Goal: Find specific page/section: Find specific page/section

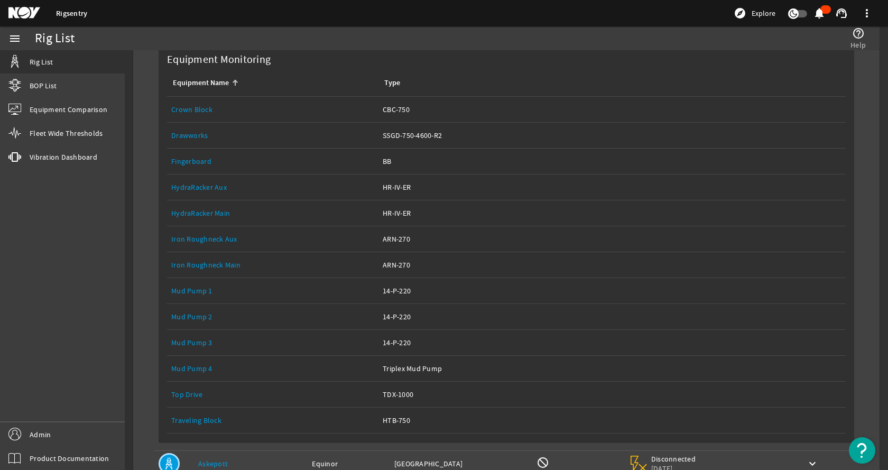
scroll to position [210, 0]
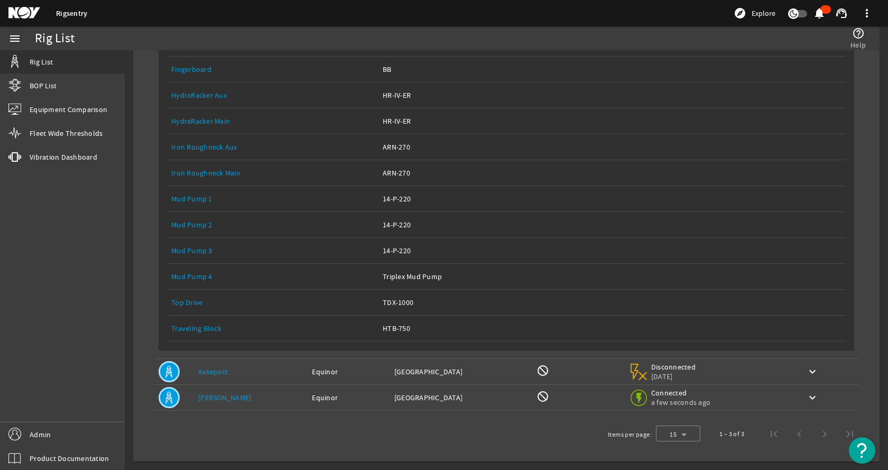
click at [193, 300] on link "Top Drive" at bounding box center [186, 303] width 31 height 10
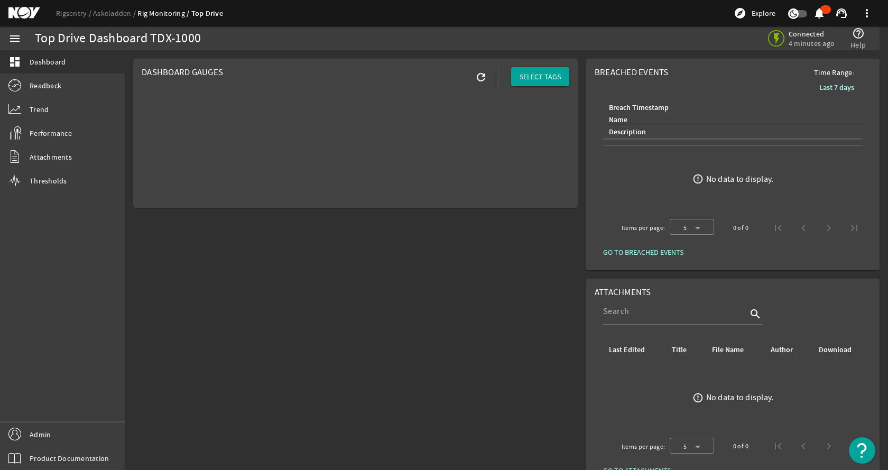
click at [53, 230] on div "menu dashboard Dashboard Readback Trend Performance Attachments Thresholds Admi…" at bounding box center [62, 247] width 125 height 443
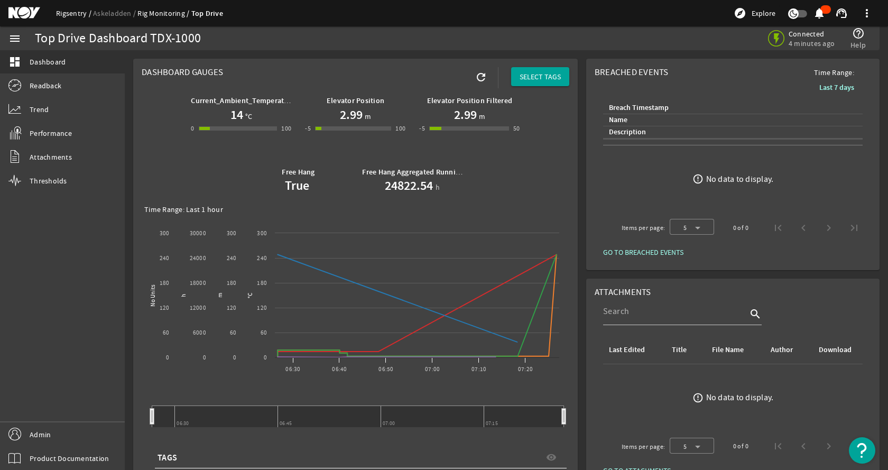
click at [72, 12] on link "Rigsentry" at bounding box center [74, 13] width 37 height 10
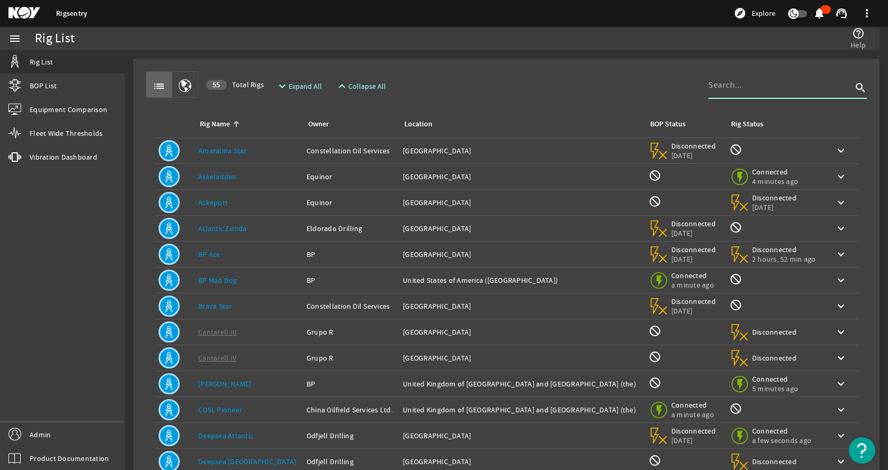
click at [730, 90] on input at bounding box center [780, 85] width 144 height 13
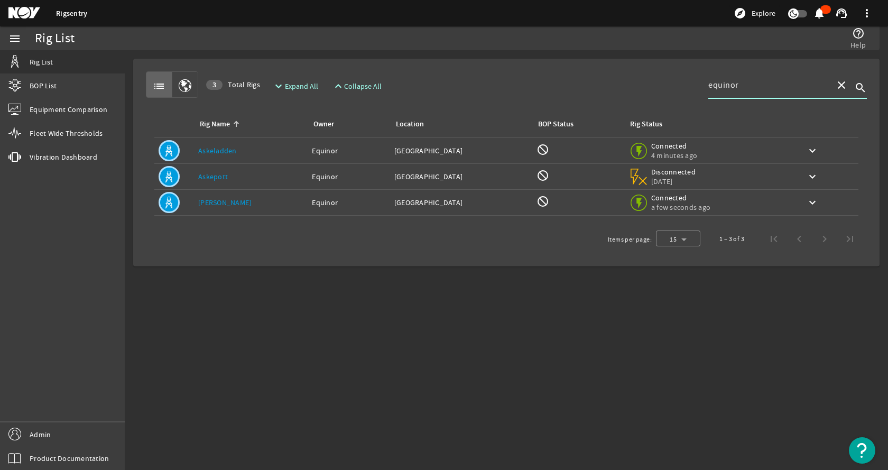
type input "equinor"
click at [266, 147] on div "Rig Name: Askeladden" at bounding box center [250, 150] width 105 height 11
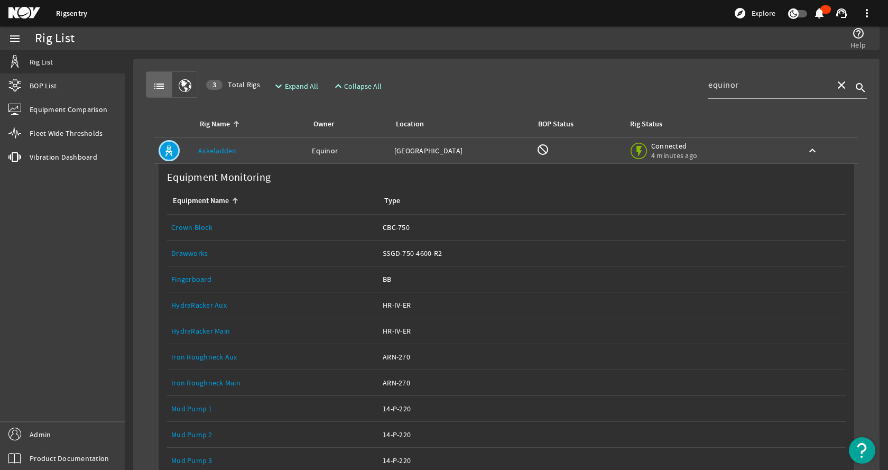
click at [257, 145] on div "Rig Name: Askeladden" at bounding box center [250, 150] width 105 height 11
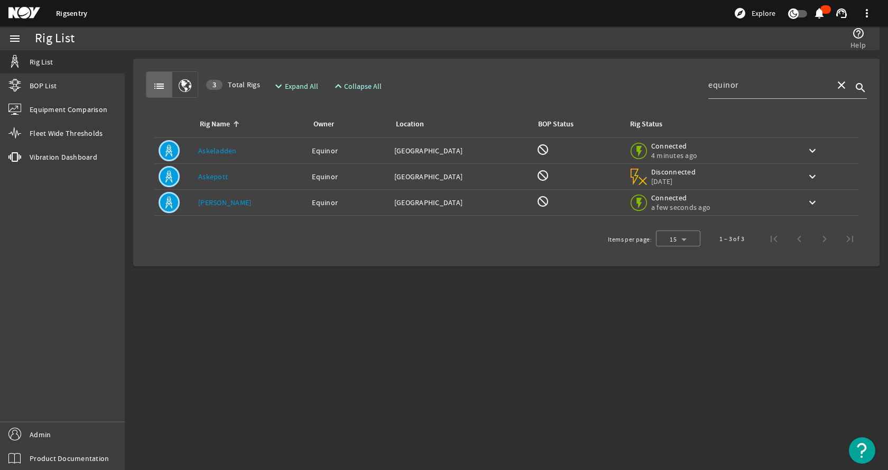
click at [249, 177] on div "Rig Name: Askepott" at bounding box center [250, 176] width 105 height 11
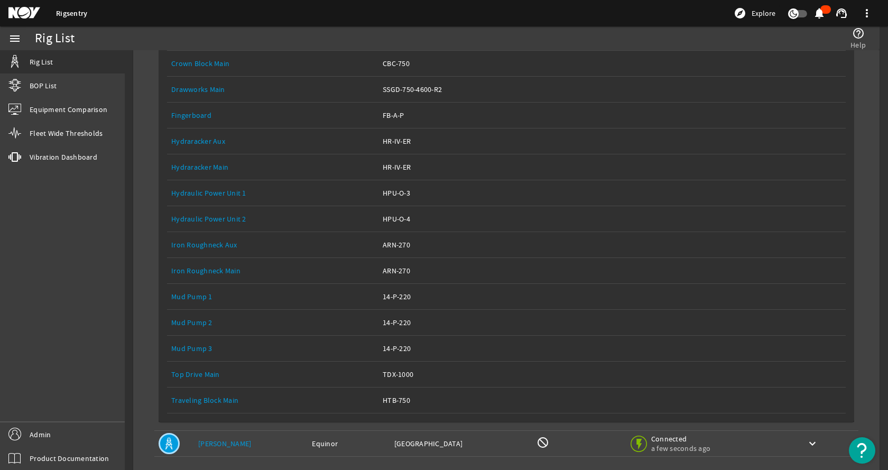
scroll to position [236, 0]
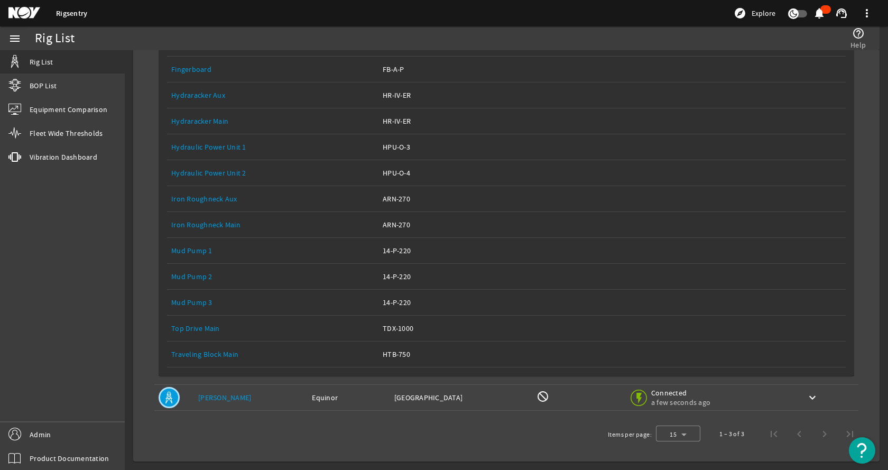
click at [213, 328] on link "Top Drive Main" at bounding box center [195, 328] width 49 height 10
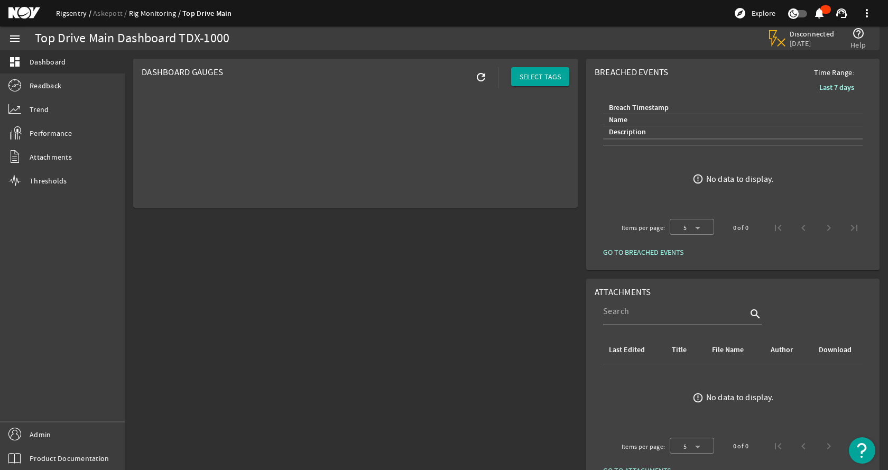
click at [77, 8] on link "Rigsentry" at bounding box center [74, 13] width 37 height 10
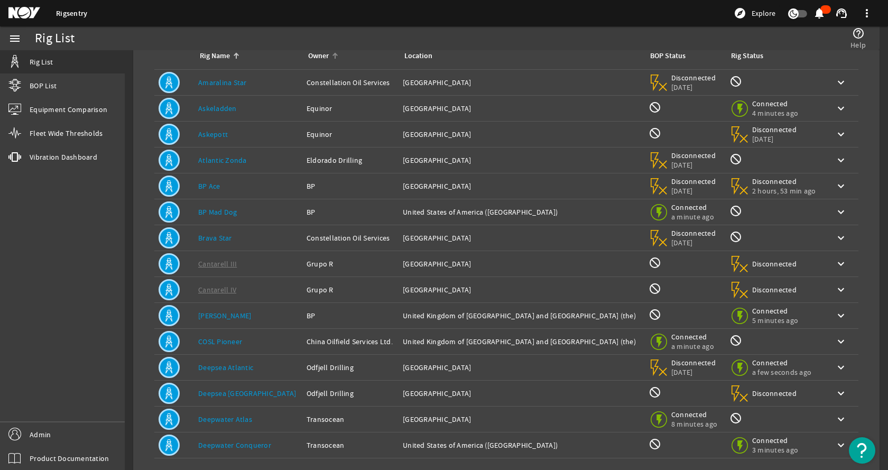
scroll to position [10, 0]
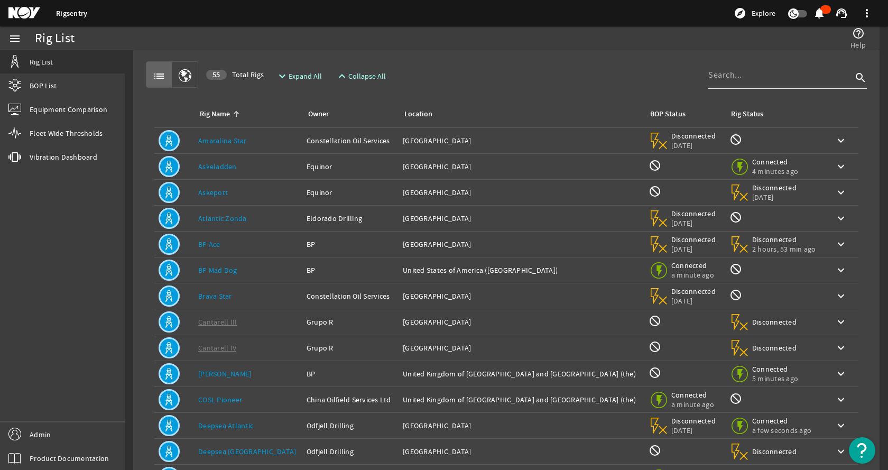
click at [782, 76] on input at bounding box center [780, 75] width 144 height 13
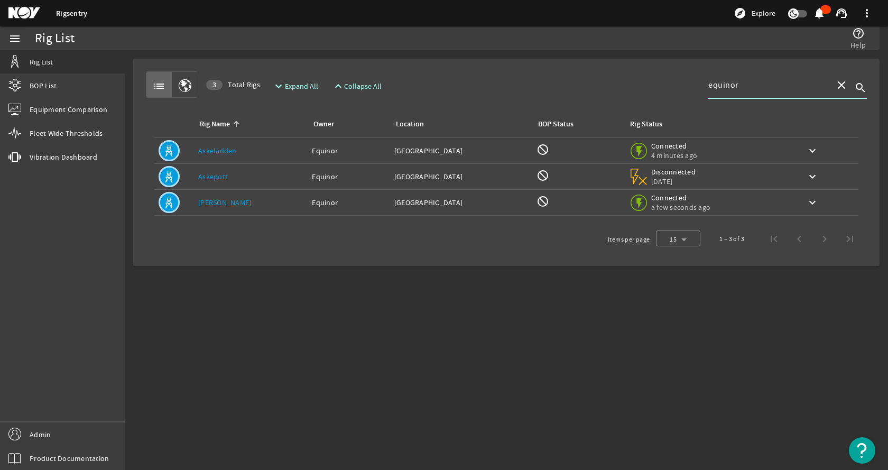
type input "equinor"
click at [251, 202] on div "Rig Name: [PERSON_NAME]" at bounding box center [250, 202] width 105 height 11
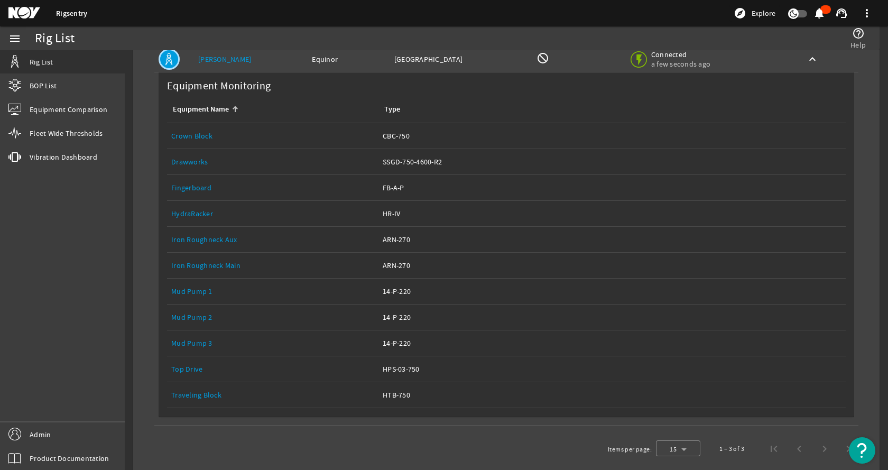
scroll to position [158, 0]
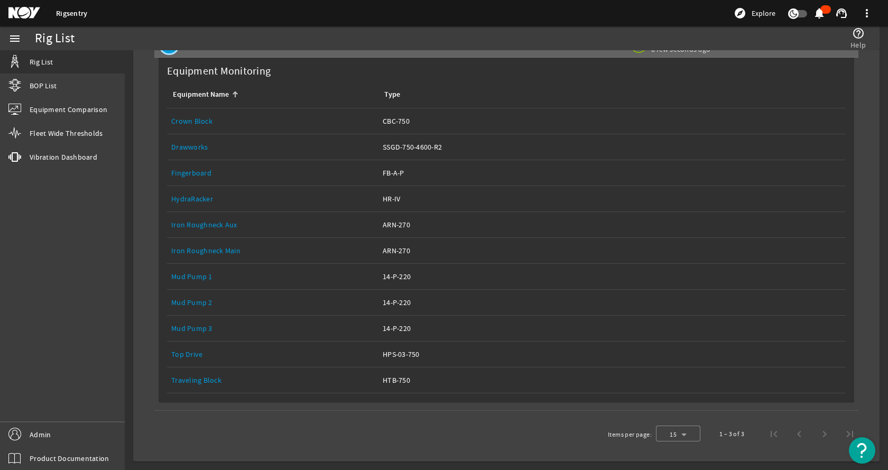
click at [199, 348] on link "Equipment Name: Top Drive" at bounding box center [272, 353] width 203 height 25
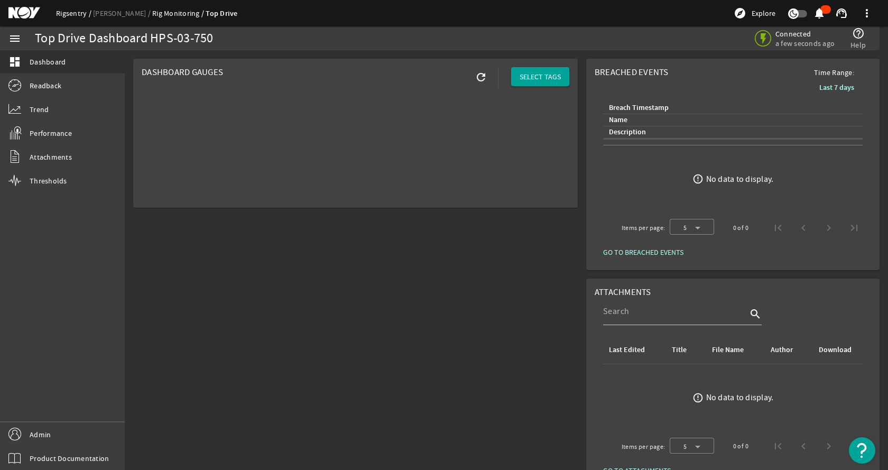
click at [70, 12] on link "Rigsentry" at bounding box center [74, 13] width 37 height 10
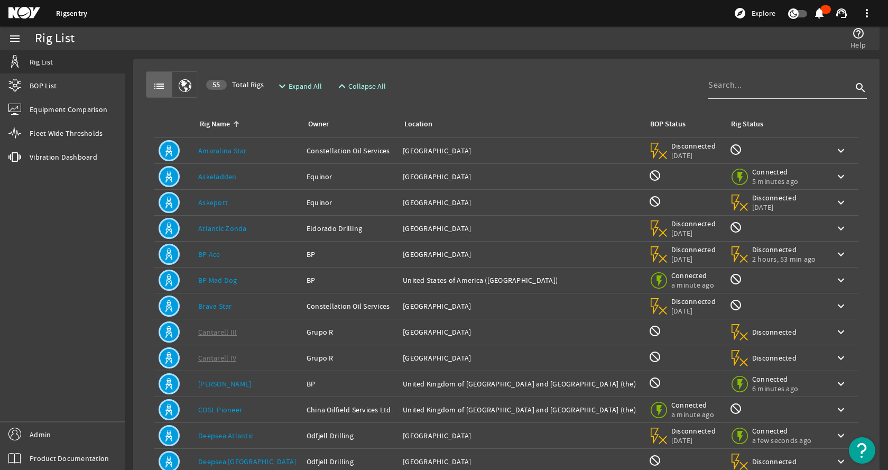
click at [713, 87] on input at bounding box center [780, 85] width 144 height 13
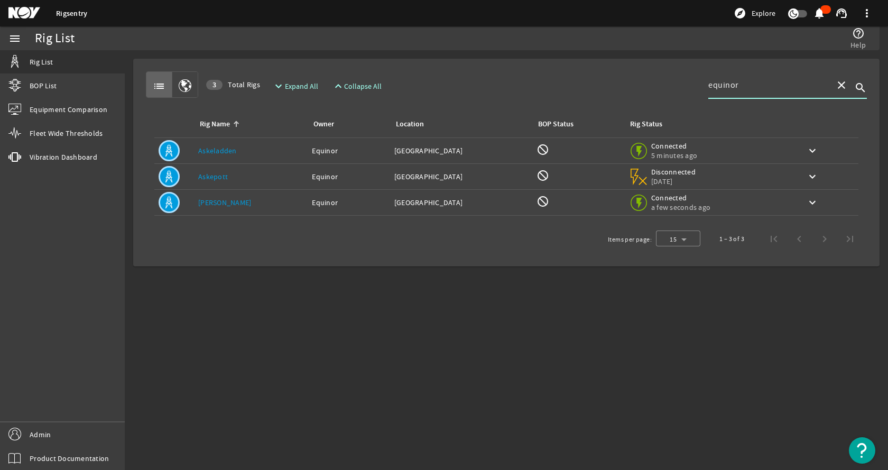
type input "equinor"
click at [276, 150] on div "Rig Name: Askeladden" at bounding box center [250, 150] width 105 height 11
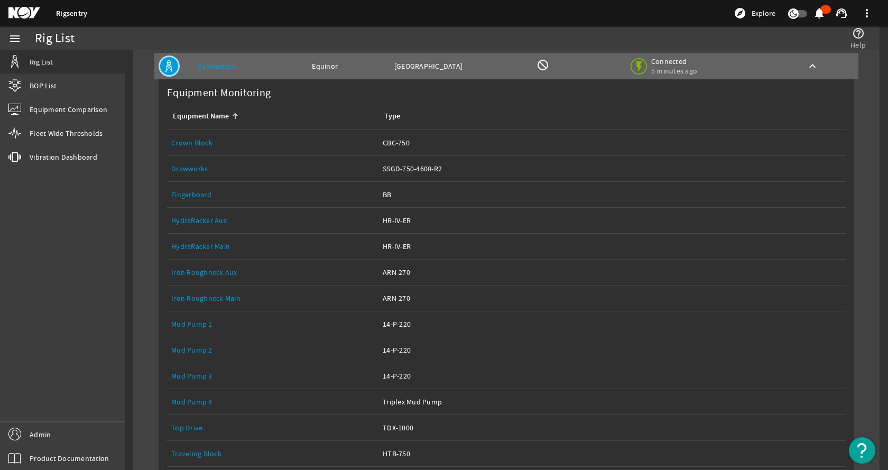
scroll to position [210, 0]
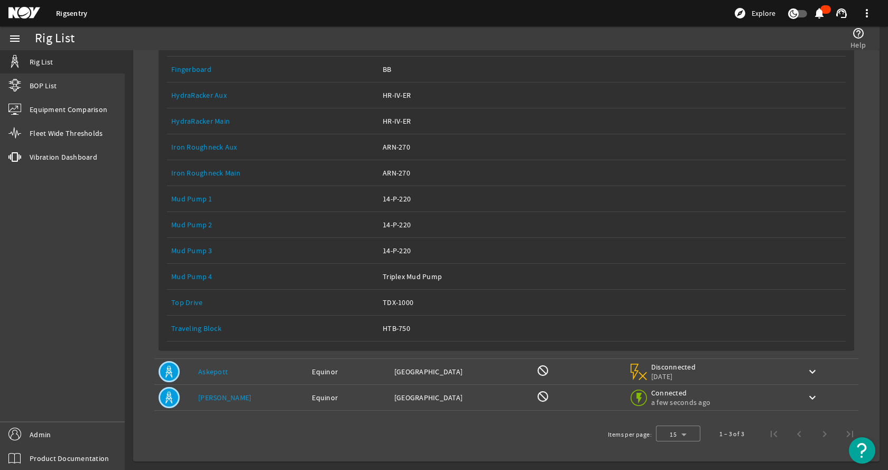
click at [202, 305] on div "Equipment Name: Top Drive" at bounding box center [272, 302] width 203 height 11
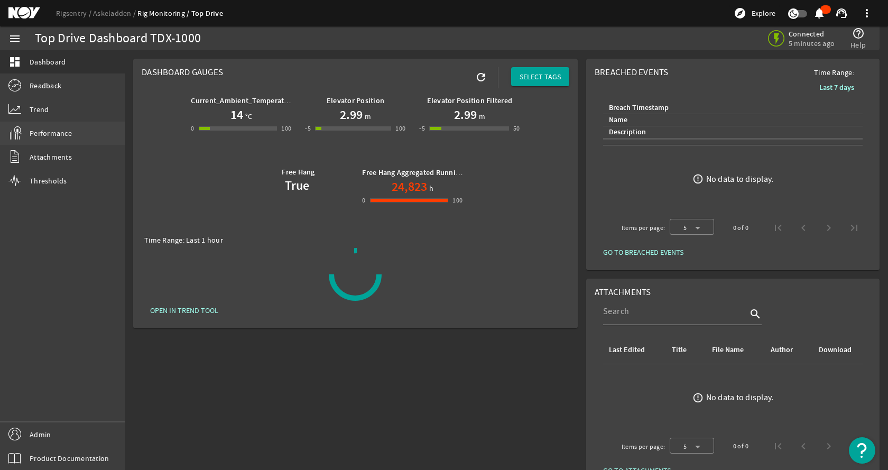
click at [68, 132] on span "Performance" at bounding box center [51, 133] width 42 height 11
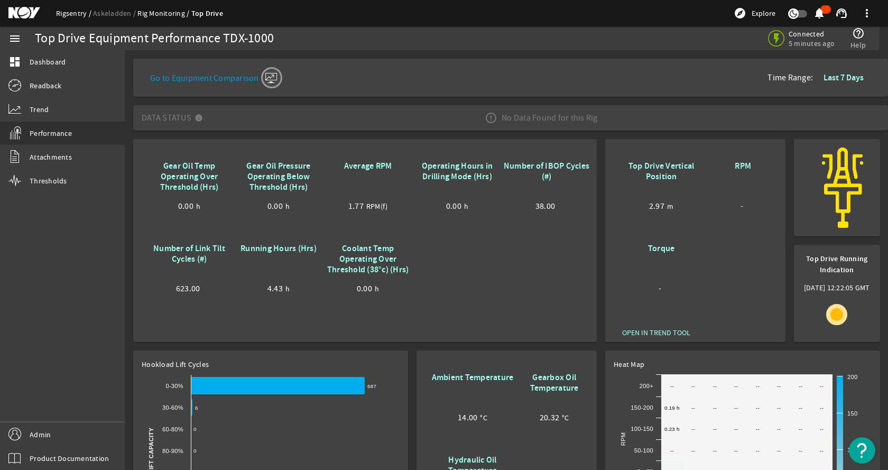
click at [68, 14] on link "Rigsentry" at bounding box center [74, 13] width 37 height 10
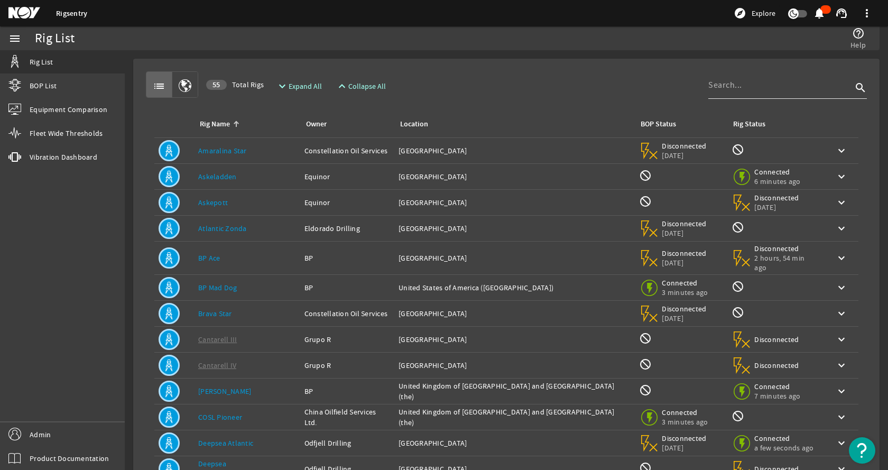
click at [728, 81] on input at bounding box center [780, 85] width 144 height 13
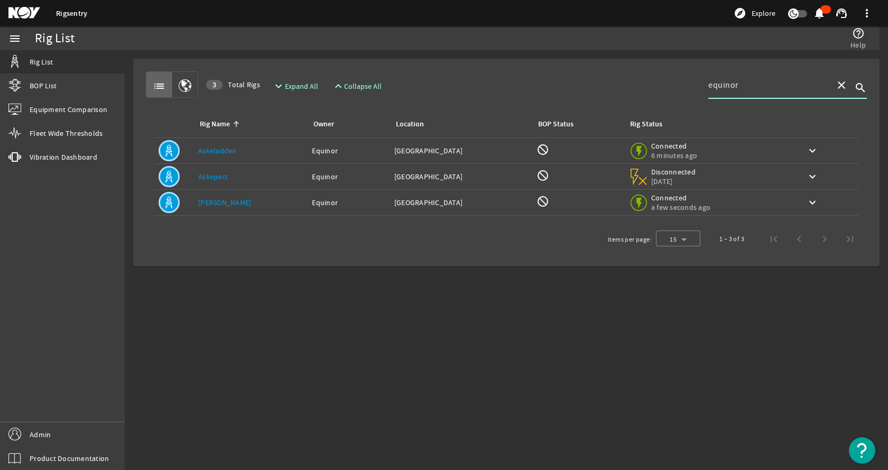
type input "equinor"
click at [250, 154] on div "Rig Name: Askeladden" at bounding box center [250, 150] width 105 height 11
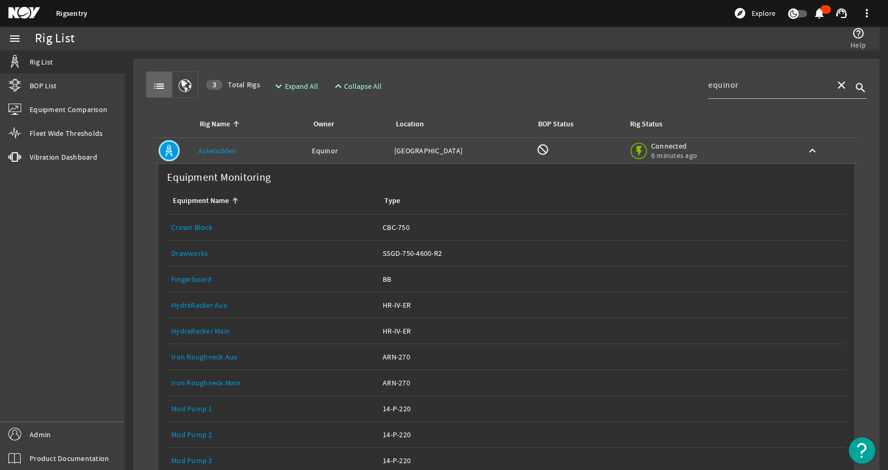
click at [323, 152] on div "Owner: Equinor" at bounding box center [349, 150] width 74 height 11
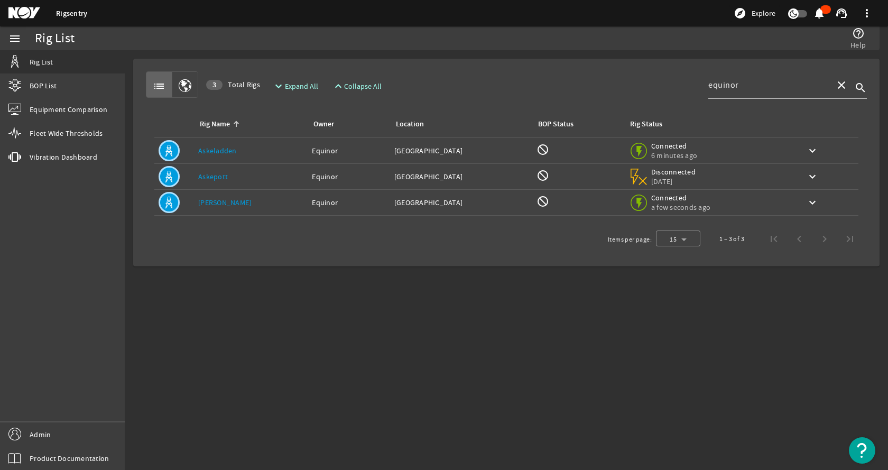
click at [280, 179] on div "Rig Name: Askepott" at bounding box center [250, 176] width 105 height 11
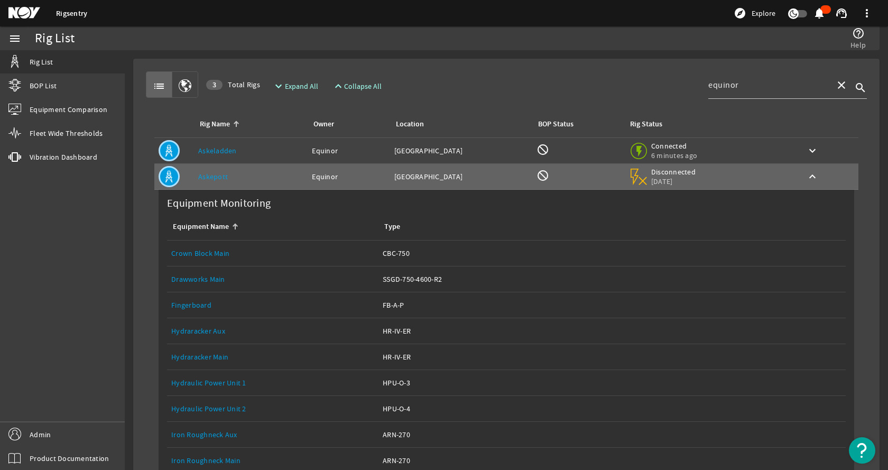
click at [215, 275] on link "Drawworks Main" at bounding box center [198, 279] width 54 height 10
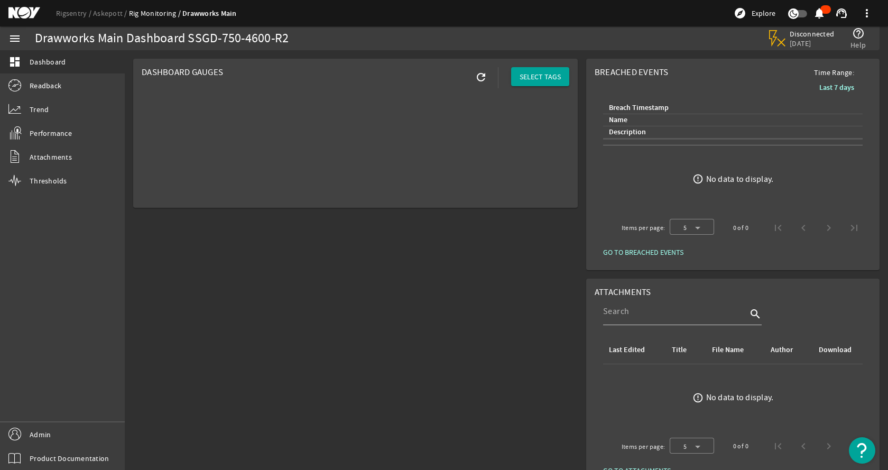
click at [69, 6] on div "Rigsentry Askepott Rig Monitoring Drawworks Main explore Explore notifications …" at bounding box center [444, 13] width 888 height 26
click at [64, 15] on link "Rigsentry" at bounding box center [74, 13] width 37 height 10
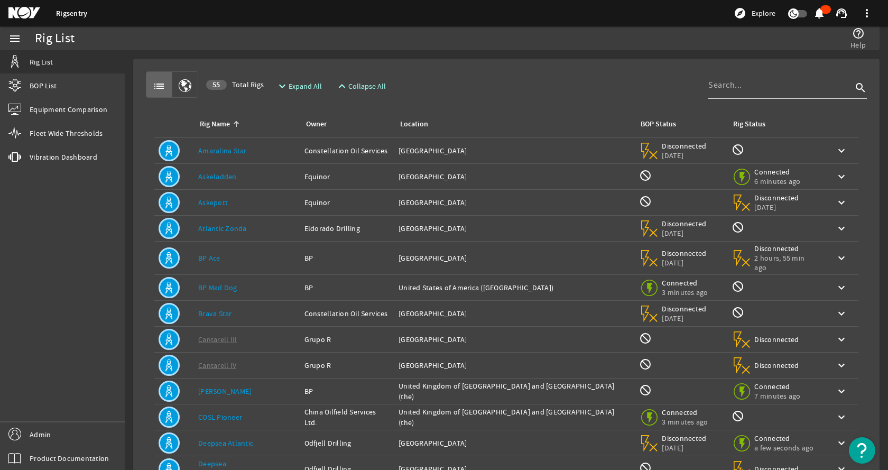
click at [765, 89] on input at bounding box center [780, 85] width 144 height 13
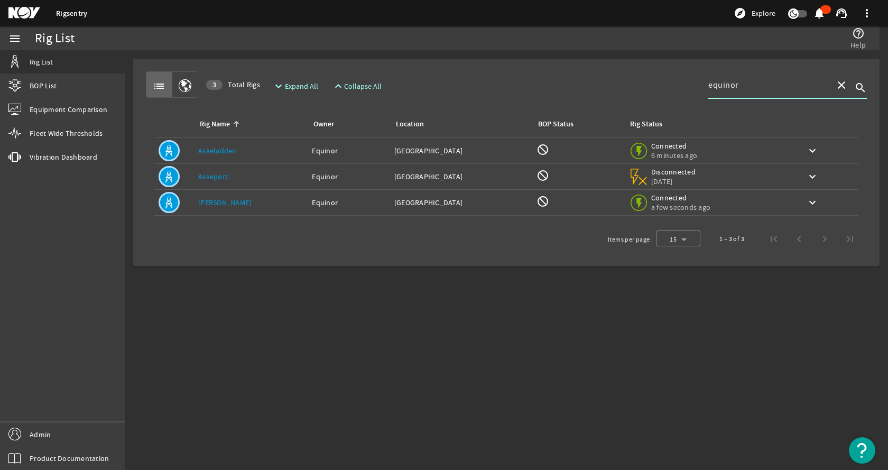
type input "equinor"
click at [212, 202] on link "[PERSON_NAME]" at bounding box center [224, 203] width 53 height 10
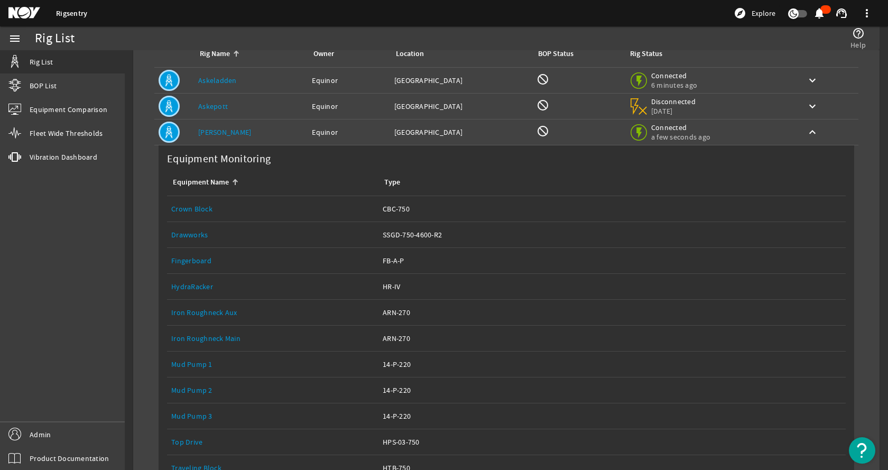
scroll to position [106, 0]
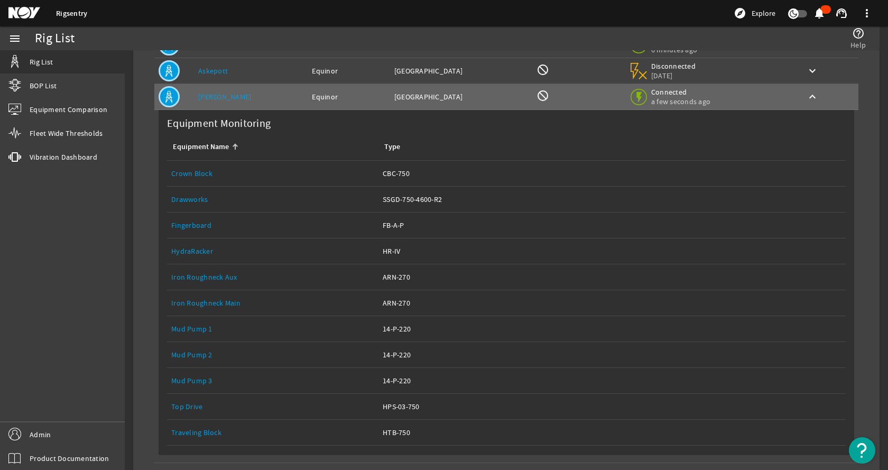
click at [191, 202] on link "Drawworks" at bounding box center [189, 199] width 36 height 10
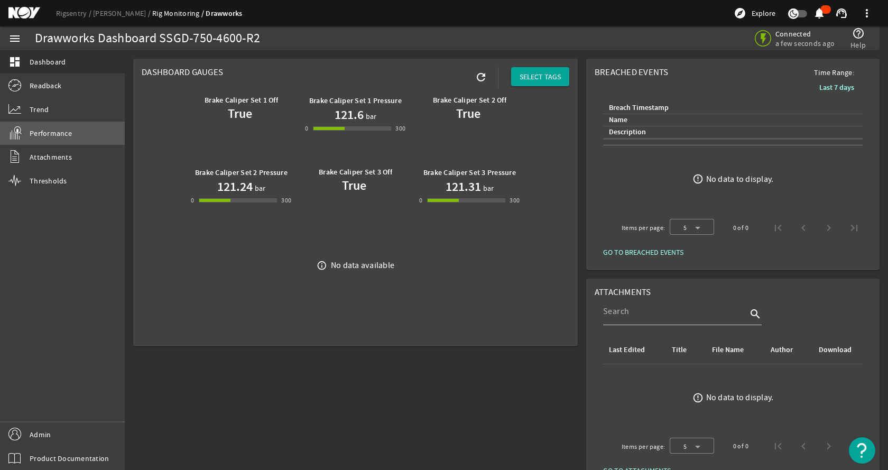
click at [77, 133] on link "Performance" at bounding box center [62, 133] width 125 height 23
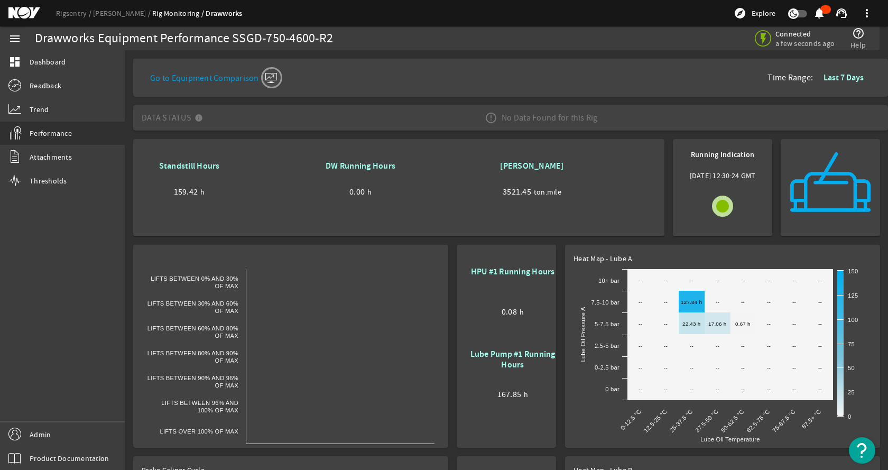
drag, startPoint x: 475, startPoint y: 224, endPoint x: 468, endPoint y: 210, distance: 15.4
click at [475, 224] on mat-card "Standstill Hours 159.42 h DW Running Hours 0.00 h Ton Miles 3521.45 ton.mile" at bounding box center [398, 187] width 531 height 97
click at [67, 16] on link "Rigsentry" at bounding box center [74, 13] width 37 height 10
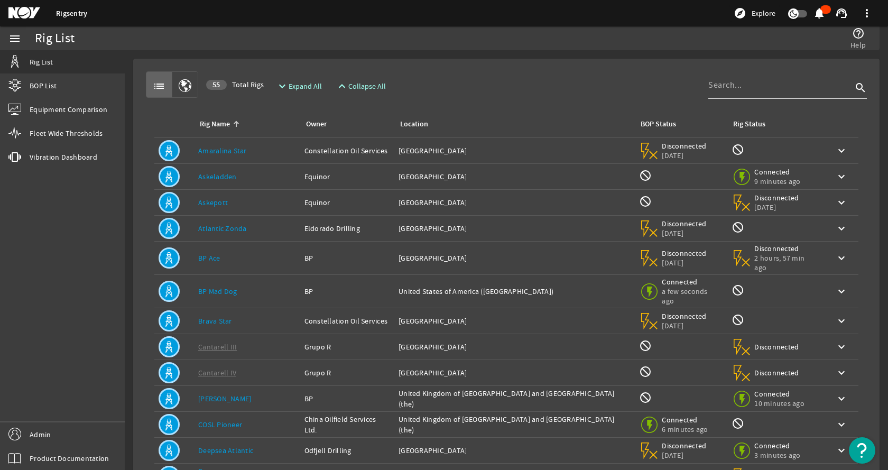
click at [724, 85] on input at bounding box center [780, 85] width 144 height 13
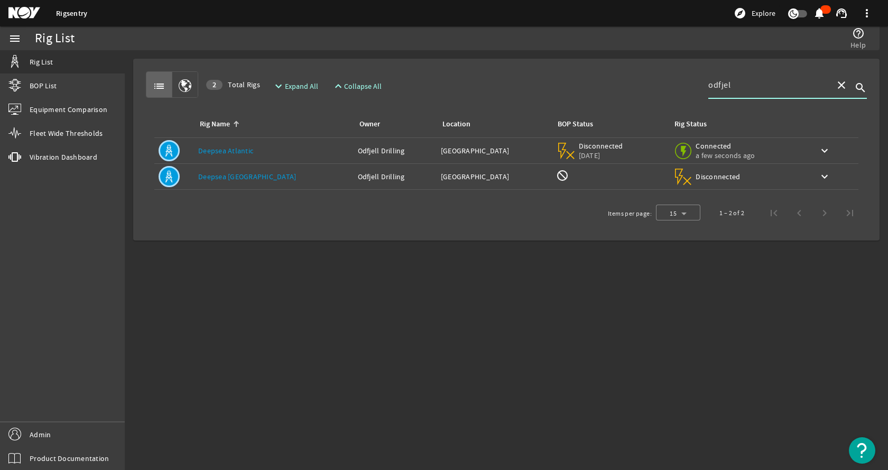
type input "odfjel"
click at [302, 156] on td "Rig Name: Deepsea Atlantic" at bounding box center [274, 151] width 160 height 26
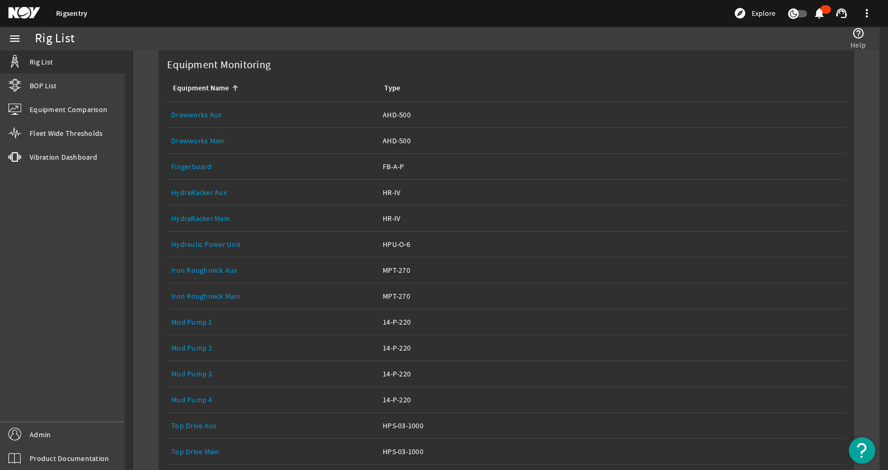
scroll to position [159, 0]
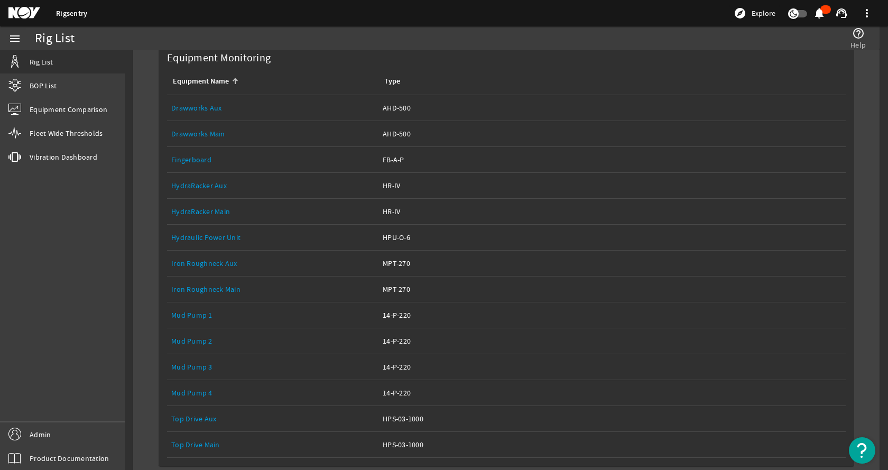
click at [218, 131] on link "Drawworks Main" at bounding box center [198, 134] width 54 height 10
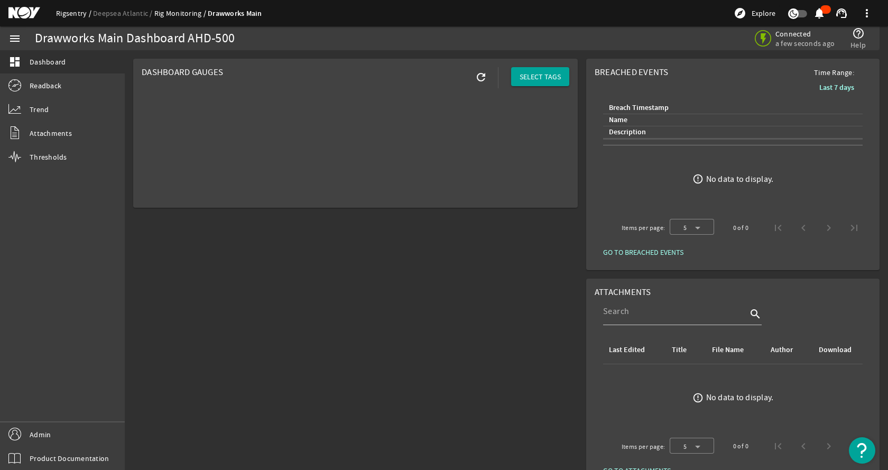
click at [70, 12] on link "Rigsentry" at bounding box center [74, 13] width 37 height 10
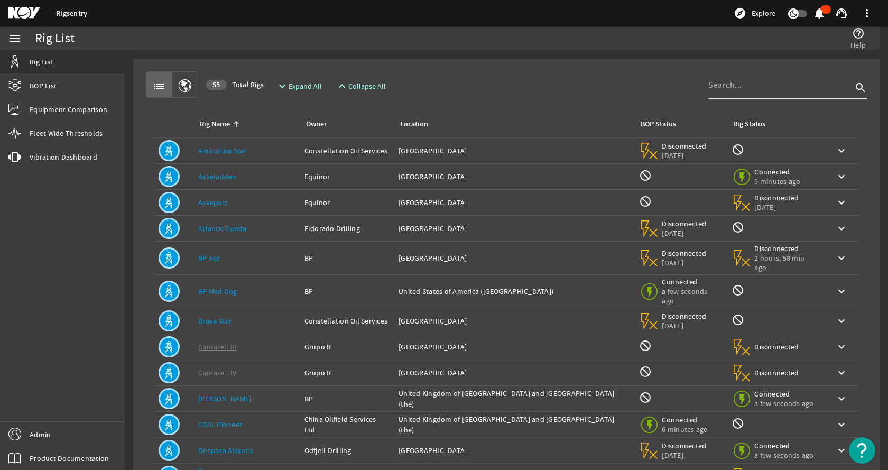
click at [749, 88] on input at bounding box center [780, 85] width 144 height 13
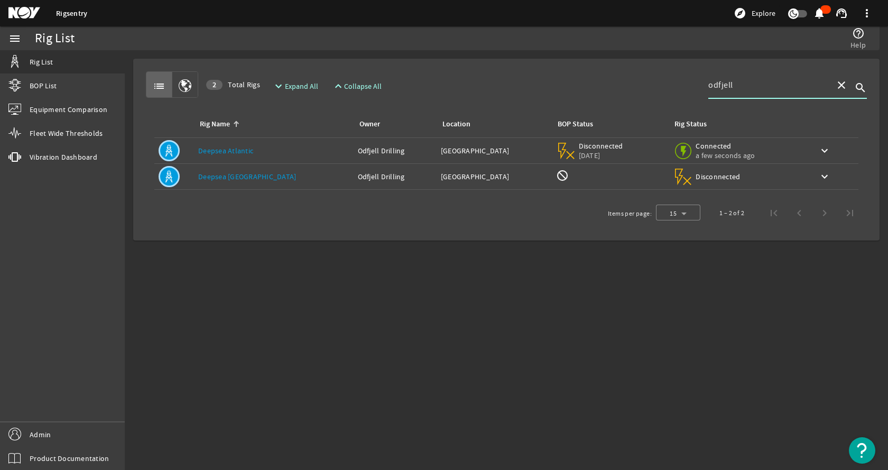
type input "odfjell"
click at [262, 182] on td "Rig Name: Deepsea Stavanger" at bounding box center [274, 177] width 160 height 26
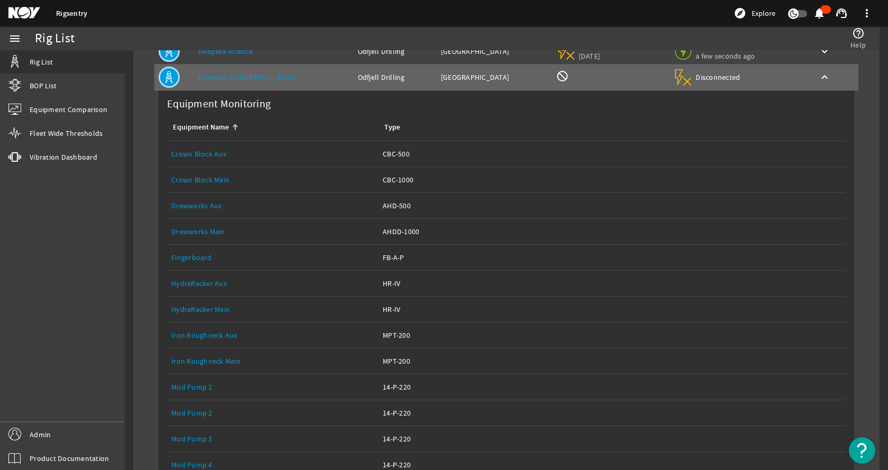
scroll to position [106, 0]
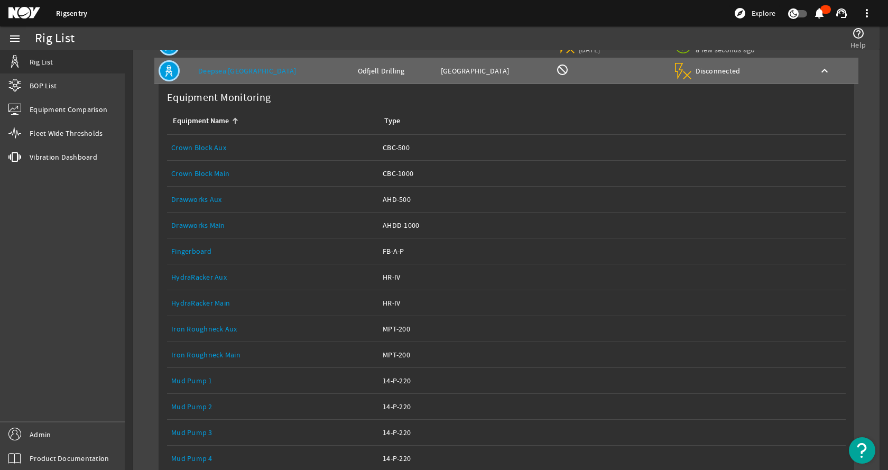
click at [200, 224] on link "Drawworks Main" at bounding box center [198, 225] width 54 height 10
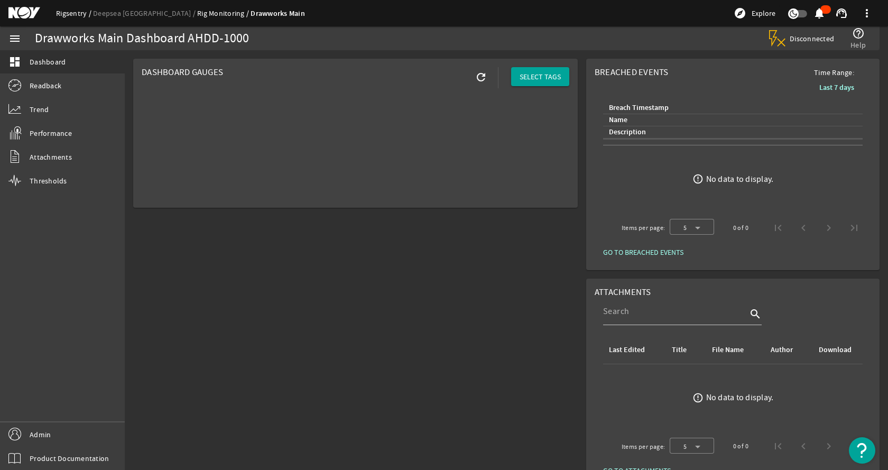
click at [70, 10] on link "Rigsentry" at bounding box center [74, 13] width 37 height 10
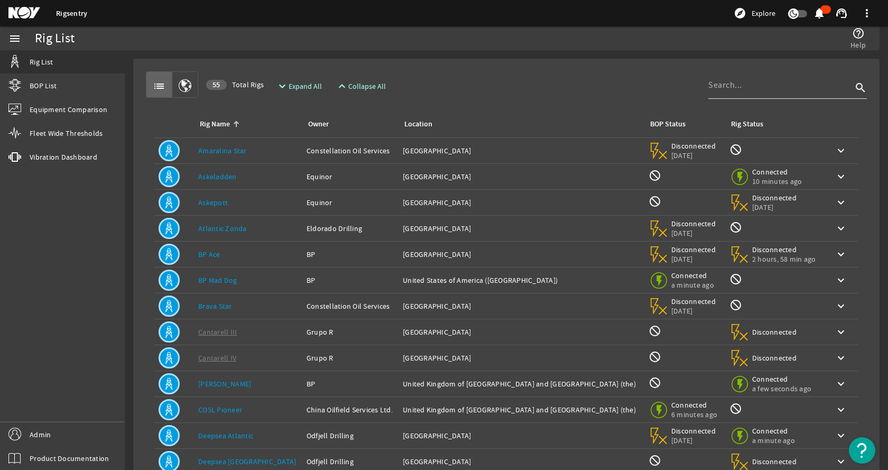
click at [752, 78] on div at bounding box center [780, 84] width 144 height 27
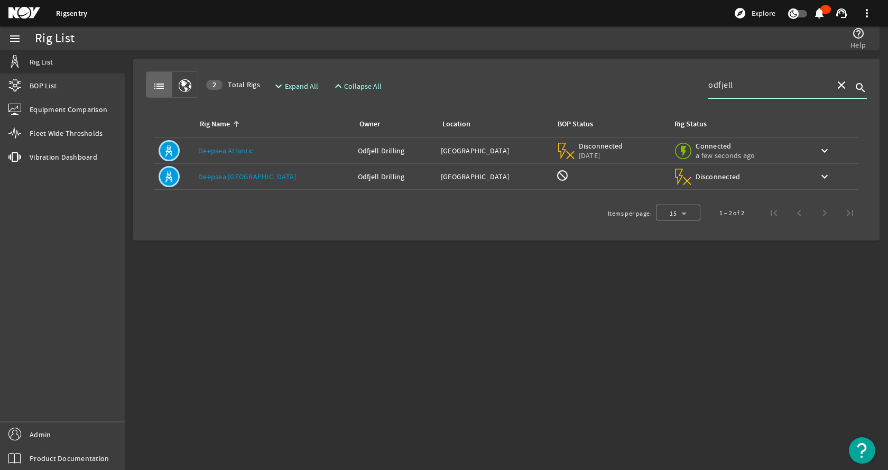
type input "odfjell"
click at [358, 145] on div "Owner: Odfjell Drilling" at bounding box center [395, 150] width 75 height 11
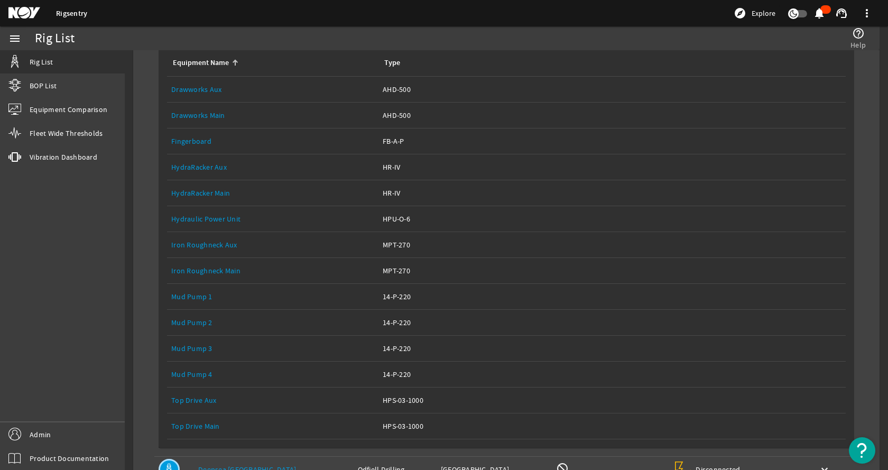
scroll to position [211, 0]
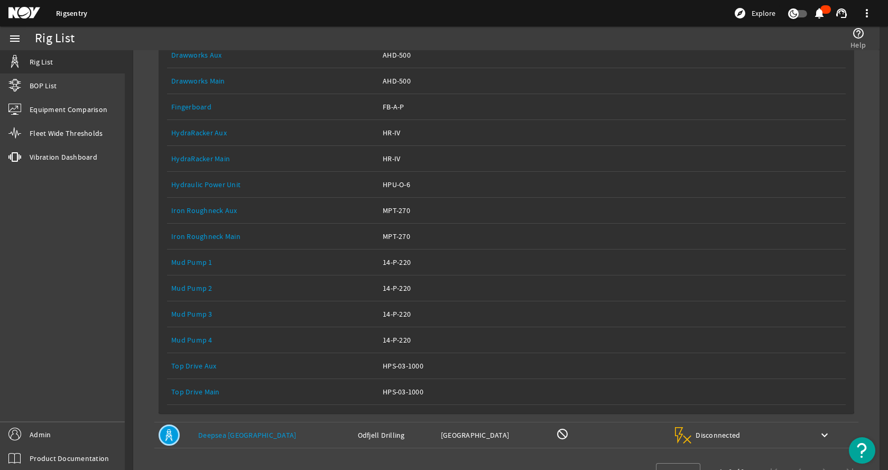
click at [192, 392] on link "Top Drive Main" at bounding box center [195, 392] width 49 height 10
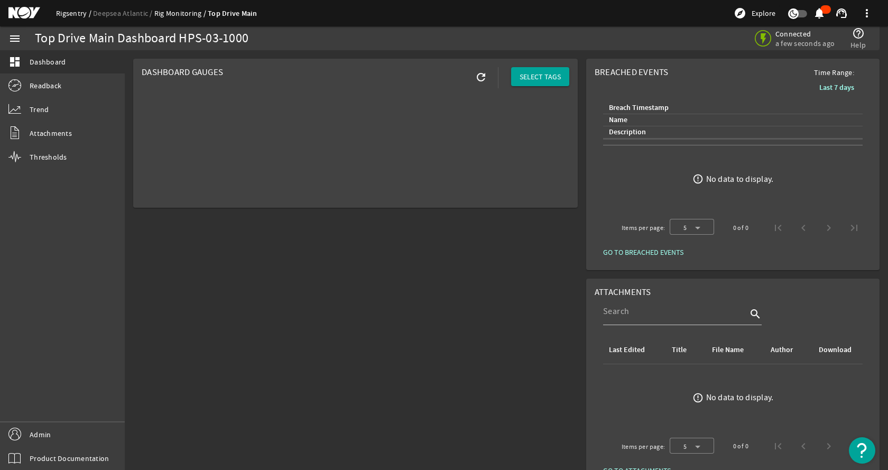
click at [71, 11] on link "Rigsentry" at bounding box center [74, 13] width 37 height 10
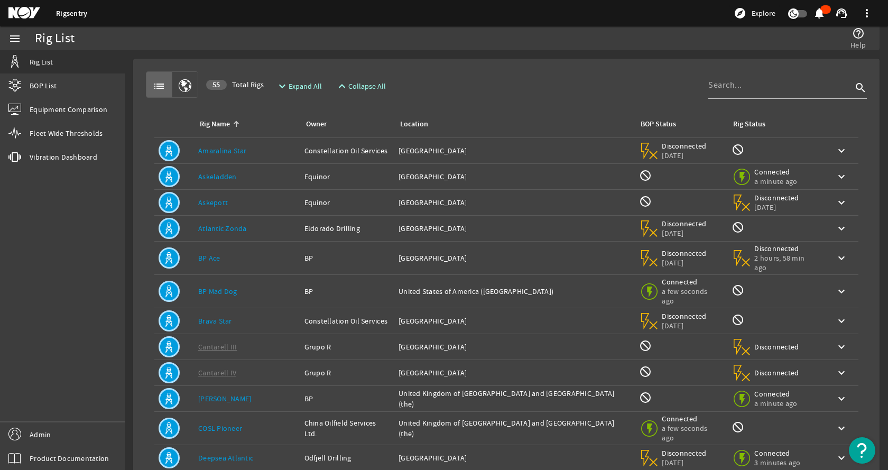
click at [258, 174] on div "Rig Name: Askeladden" at bounding box center [247, 176] width 98 height 11
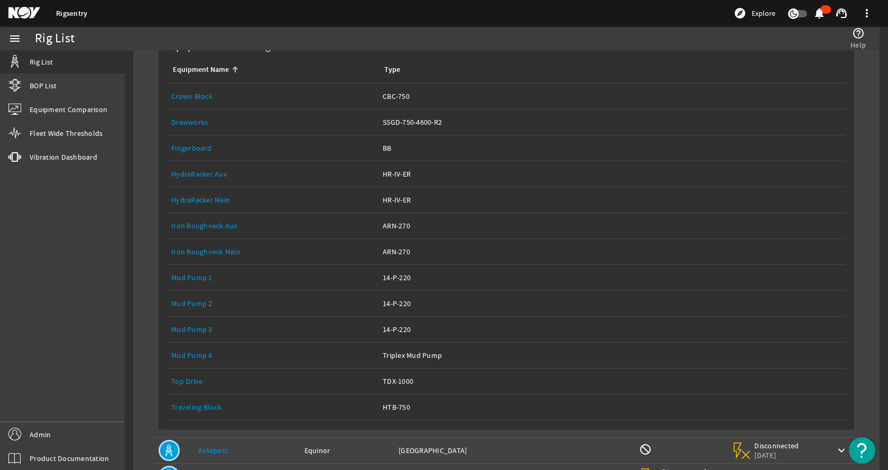
scroll to position [159, 0]
click at [196, 378] on link "Top Drive" at bounding box center [186, 380] width 31 height 10
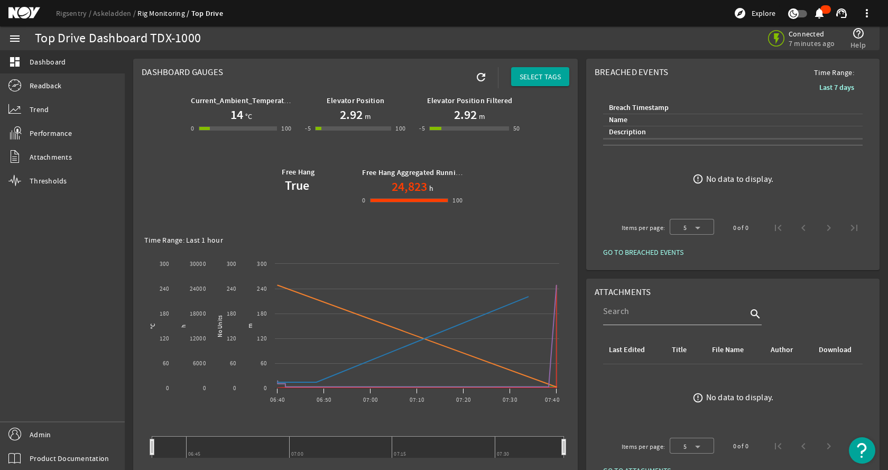
click at [91, 274] on div "menu dashboard Dashboard Readback Trend Performance Attachments Thresholds Admi…" at bounding box center [62, 247] width 125 height 443
drag, startPoint x: 572, startPoint y: 168, endPoint x: 550, endPoint y: 164, distance: 22.4
click at [572, 168] on mat-card "Dashboard Gauges refresh SELECT TAGS Current_Ambient_Temperature 14 °C 0 -1 100…" at bounding box center [355, 372] width 444 height 626
click at [62, 12] on link "Rigsentry" at bounding box center [74, 13] width 37 height 10
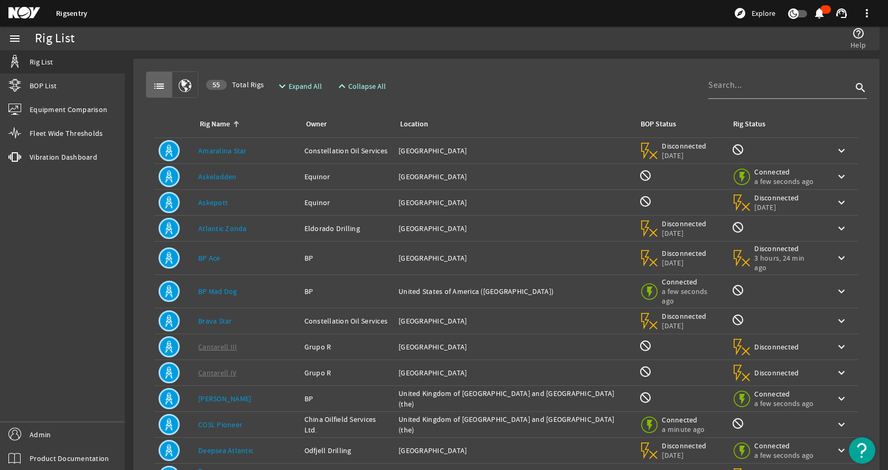
click at [490, 61] on mat-card "list 55 Total Rigs expand_more Expand All expand_less Collapse All search Rig N…" at bounding box center [506, 325] width 746 height 533
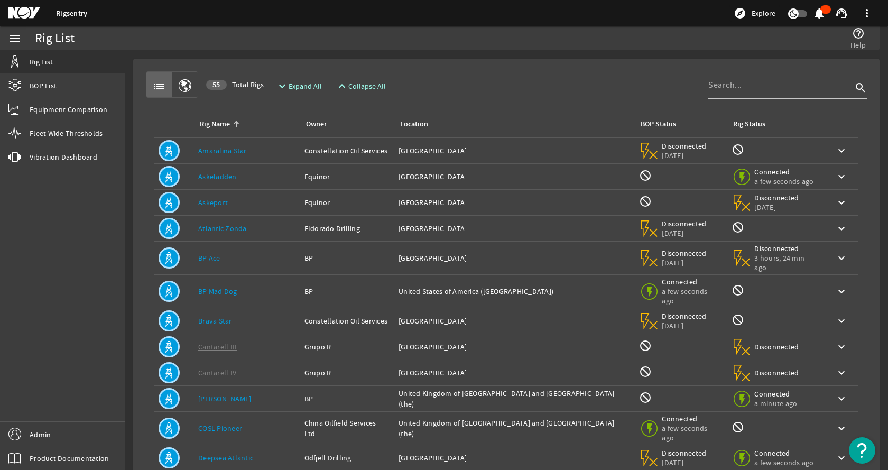
drag, startPoint x: 624, startPoint y: 55, endPoint x: 552, endPoint y: 5, distance: 87.4
click at [624, 55] on rigsentry-mat-card "list 55 Total Rigs expand_more Expand All expand_less Collapse All search Rig N…" at bounding box center [506, 328] width 763 height 557
click at [48, 431] on span "Admin" at bounding box center [40, 434] width 21 height 11
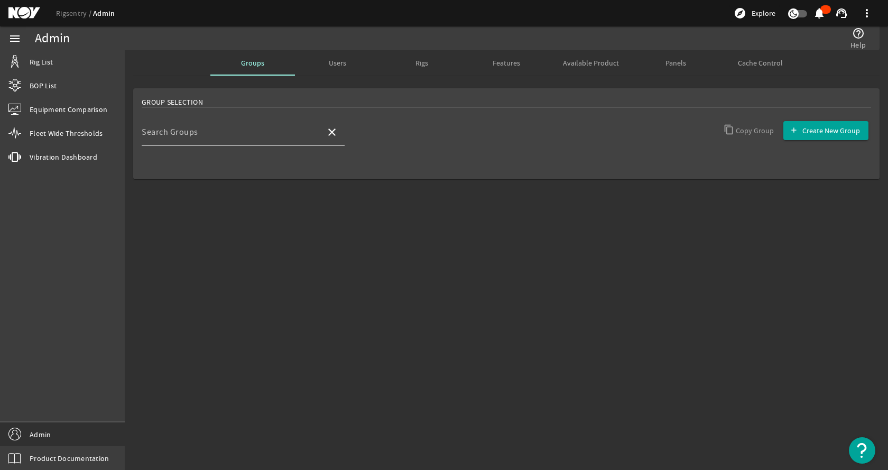
click at [265, 280] on mat-sidenav-content "Admin help_outline Help Groups Users Rigs Features Available Product Panels Cac…" at bounding box center [506, 260] width 763 height 420
click at [255, 129] on div "Search Groups" at bounding box center [229, 131] width 175 height 27
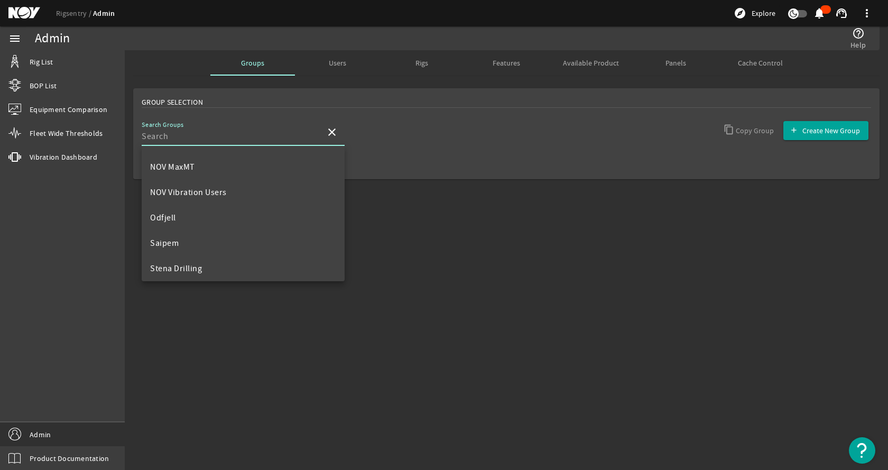
scroll to position [476, 0]
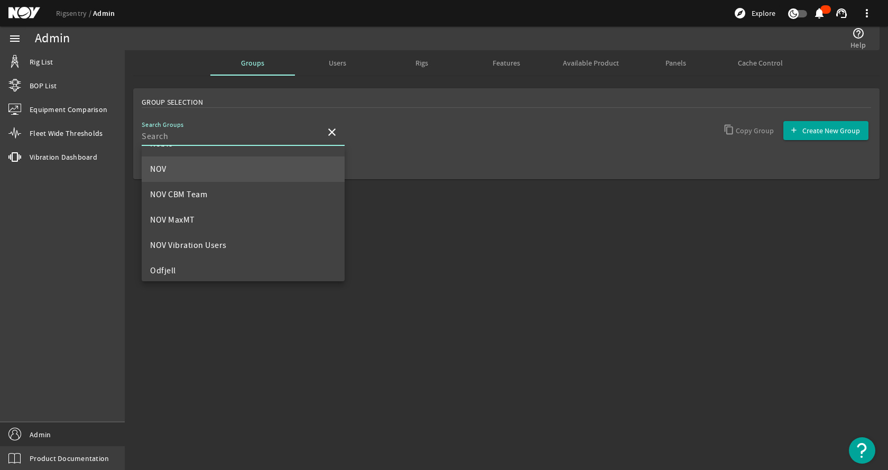
click at [189, 171] on mat-option "NOV" at bounding box center [243, 168] width 203 height 25
type input "NOV"
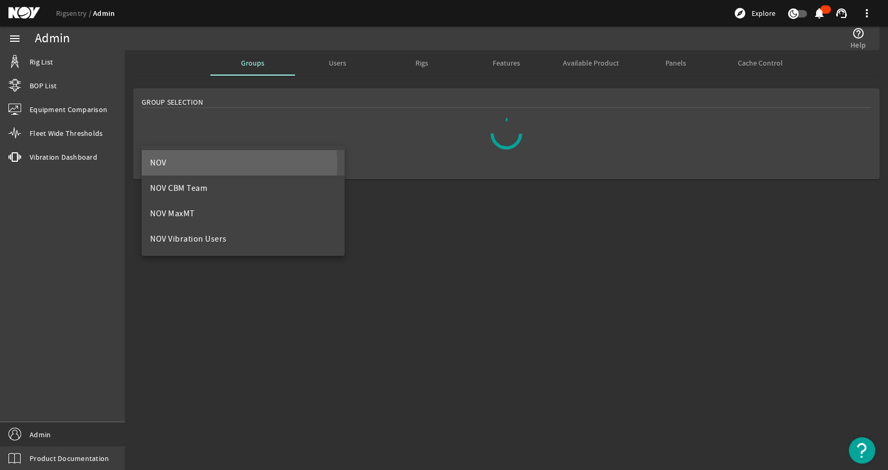
scroll to position [0, 0]
